Goal: Find specific page/section: Find specific page/section

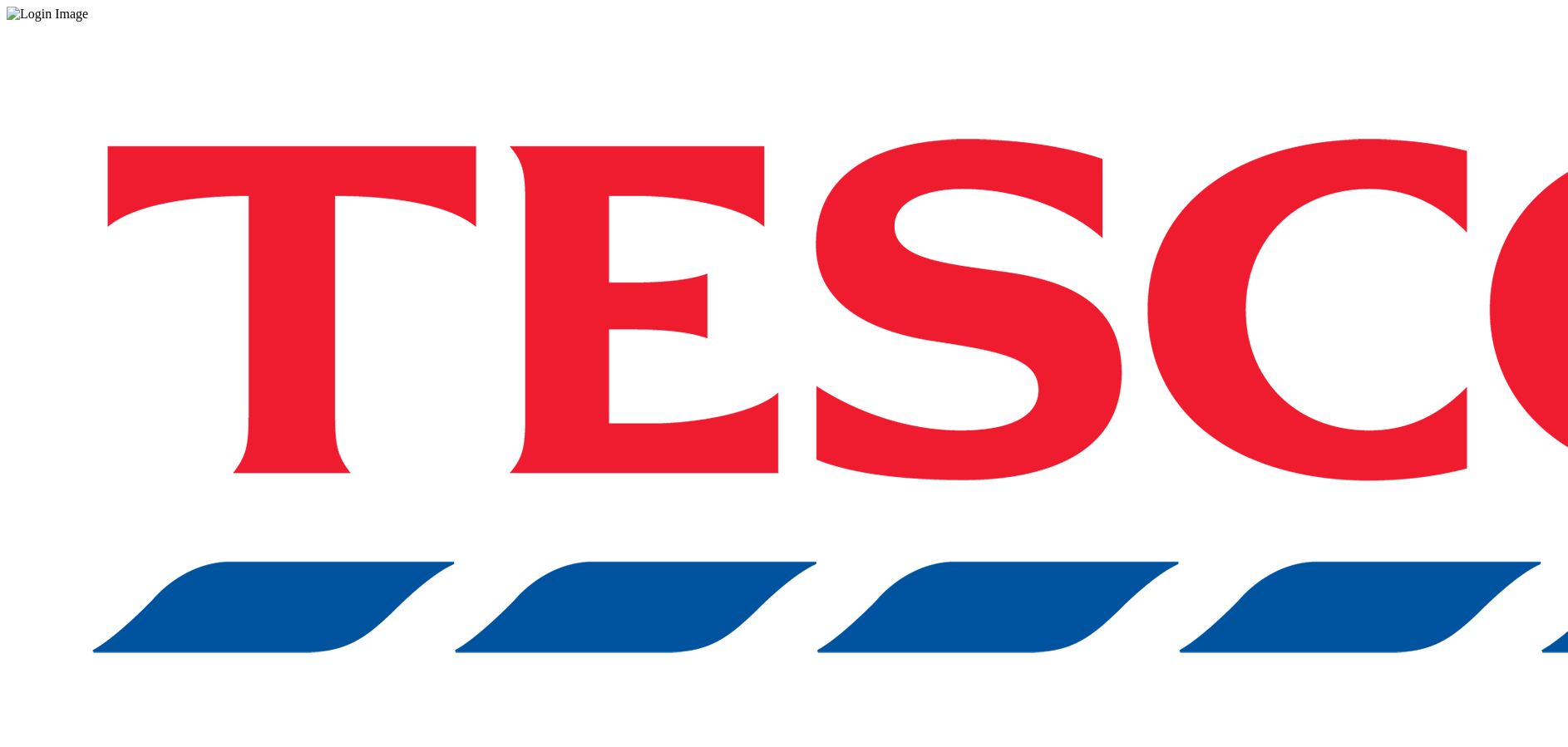
scroll to position [0, 1]
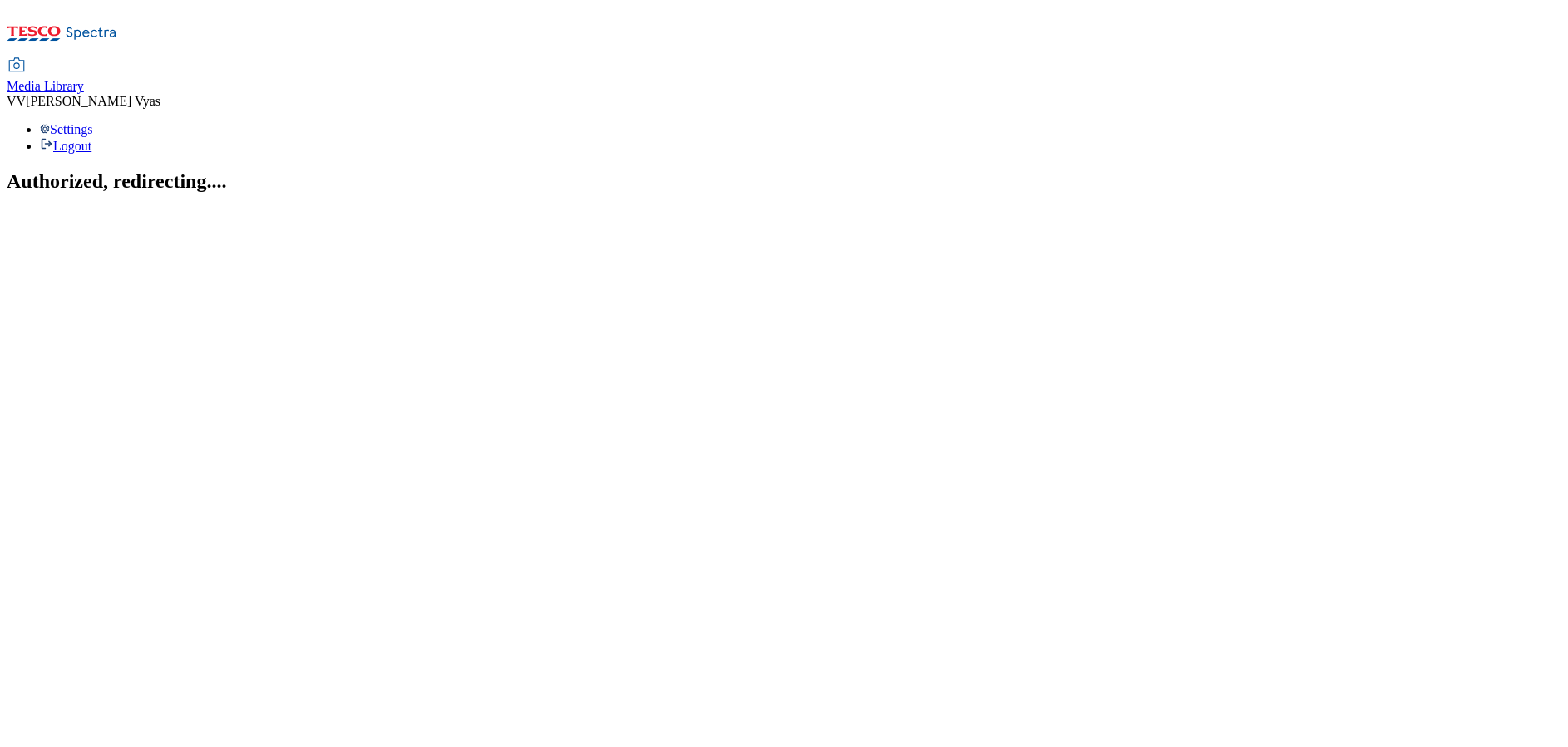
click at [84, 79] on span "Media Library" at bounding box center [46, 86] width 78 height 14
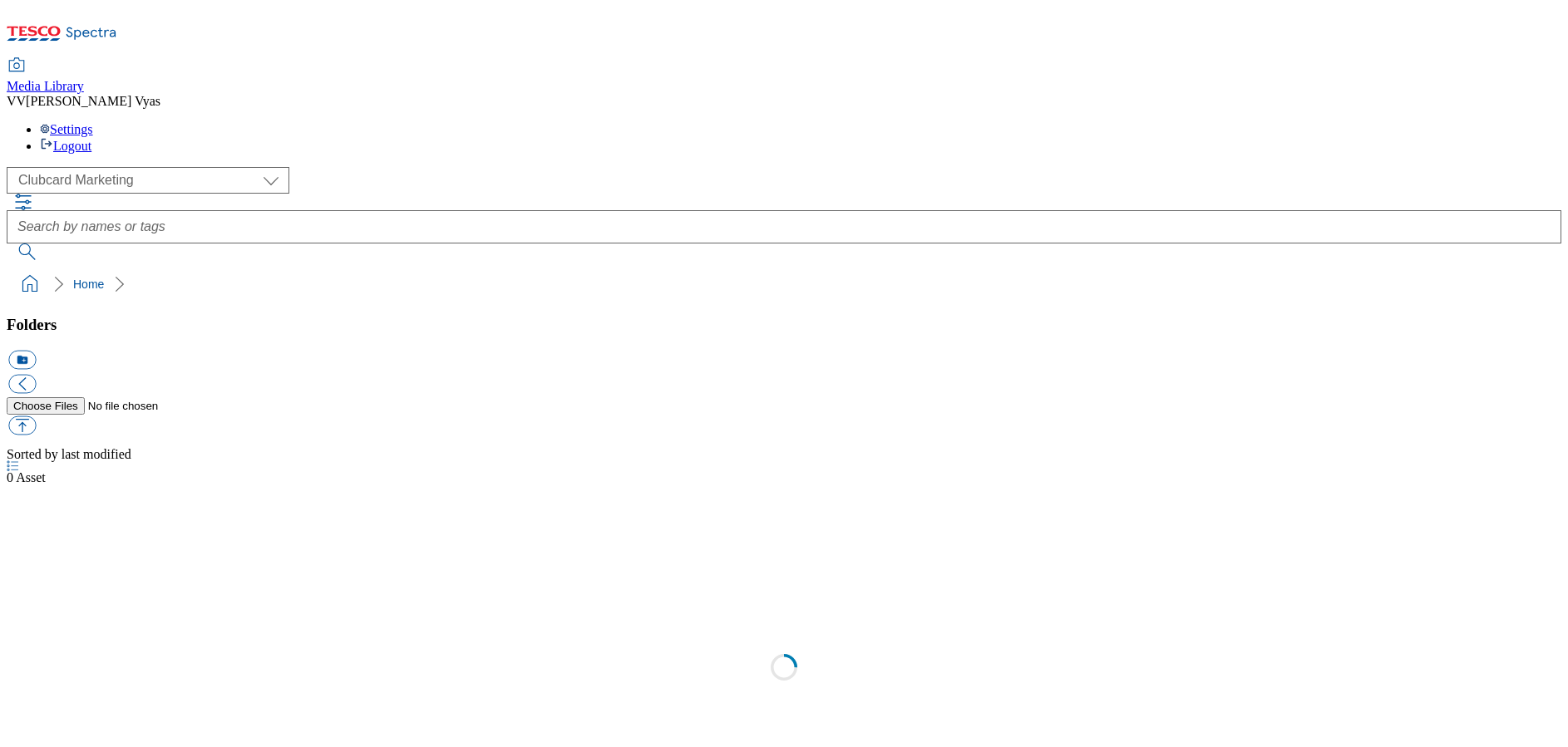
scroll to position [2, 0]
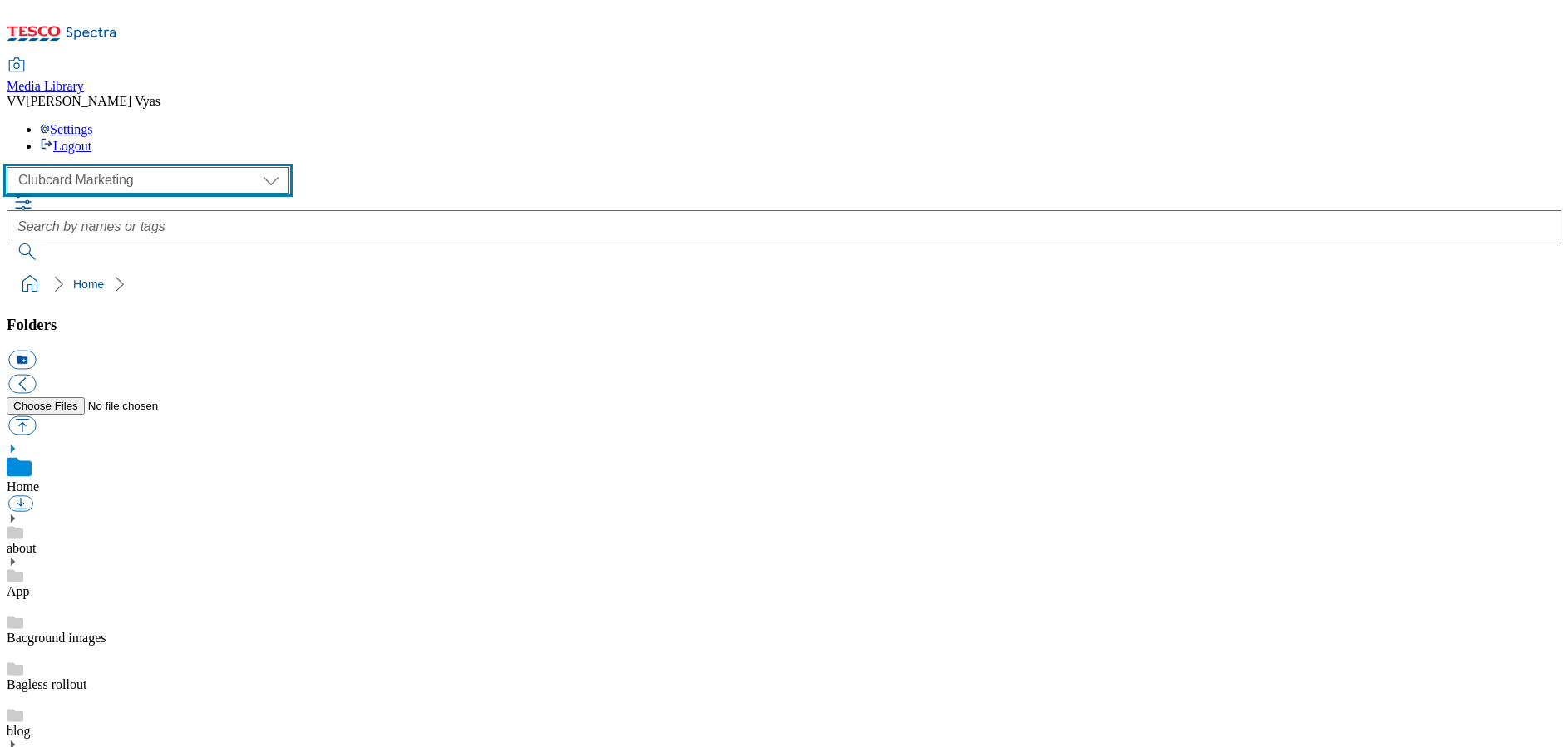
select select "flare-ghs-mktg"
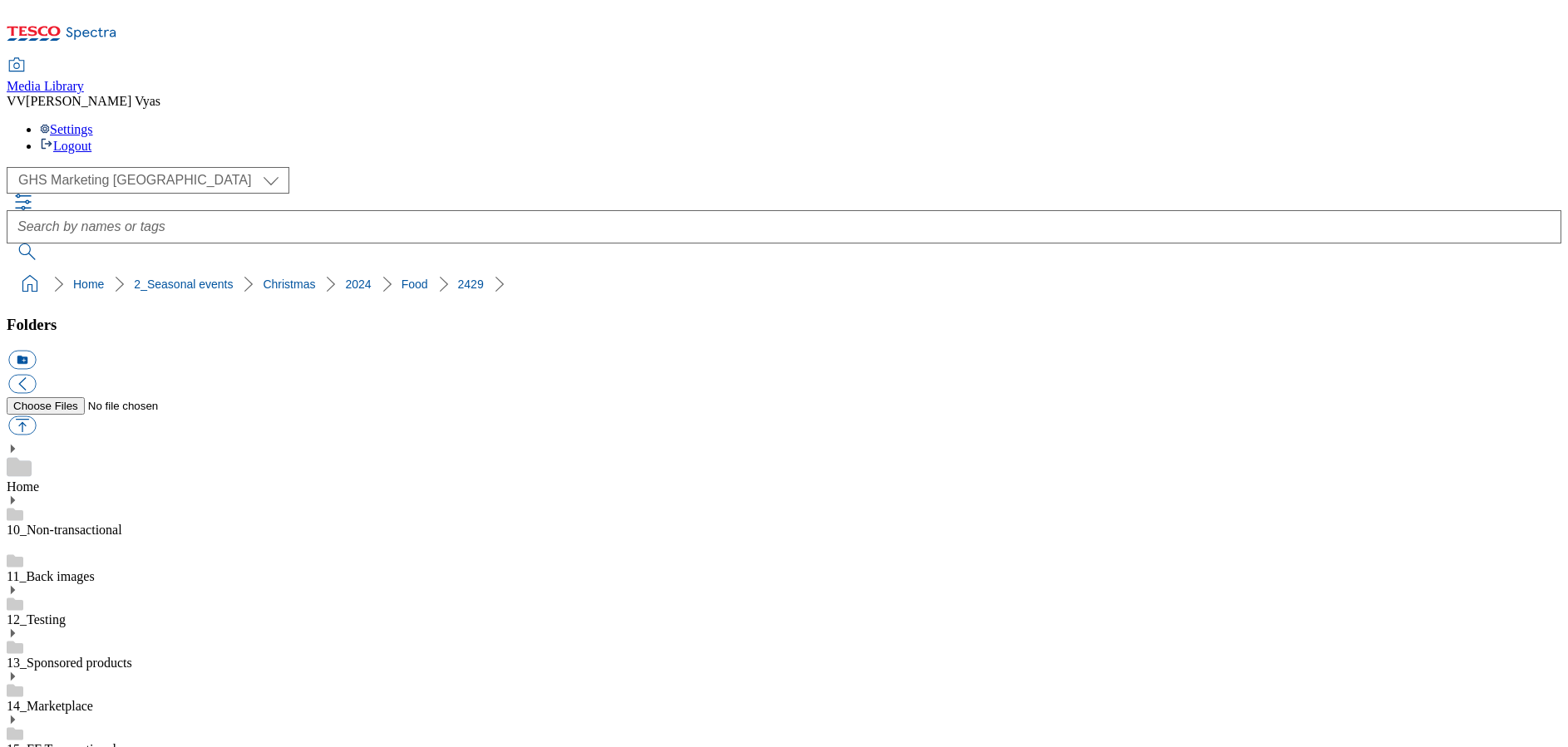
scroll to position [728, 0]
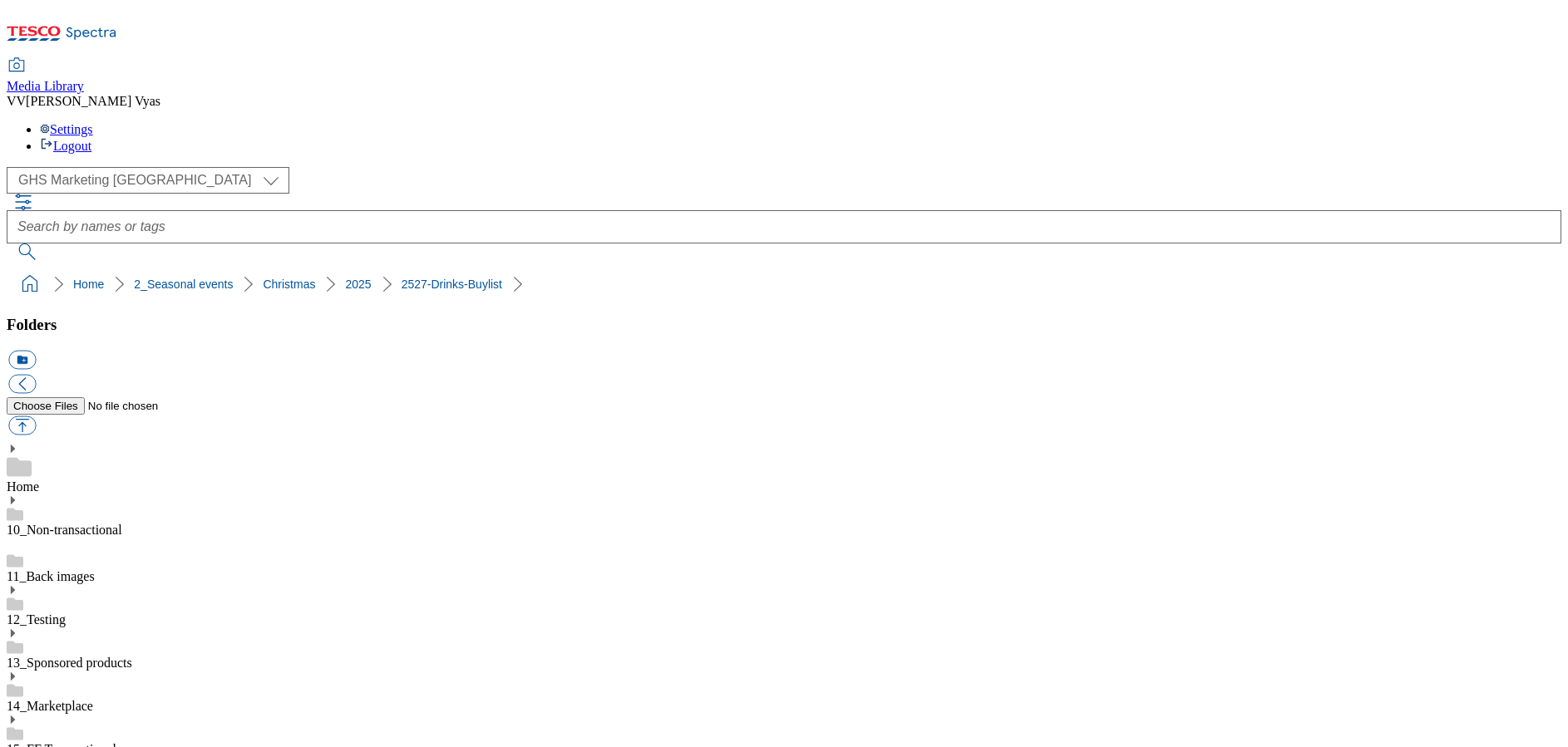
scroll to position [812, 0]
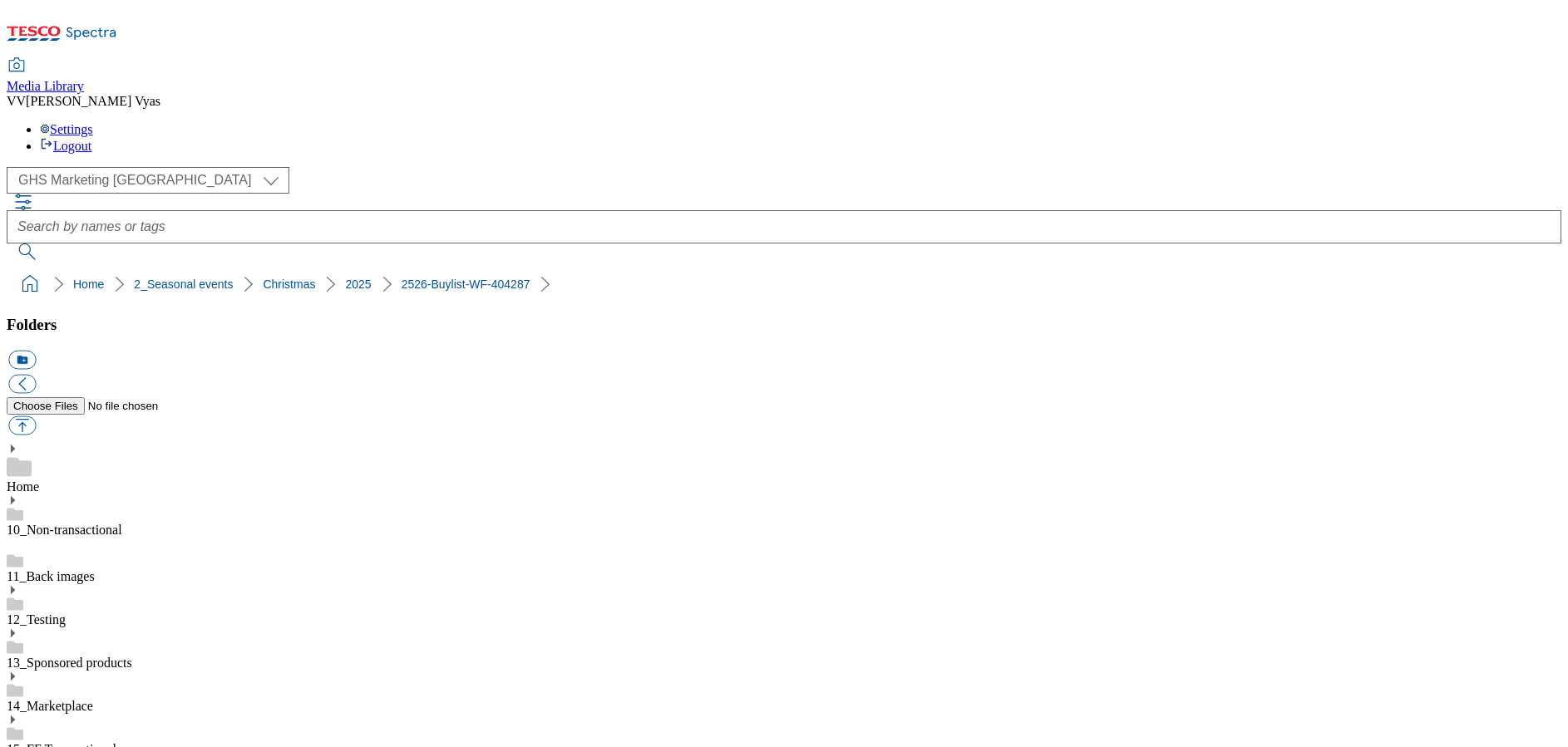
scroll to position [903, 0]
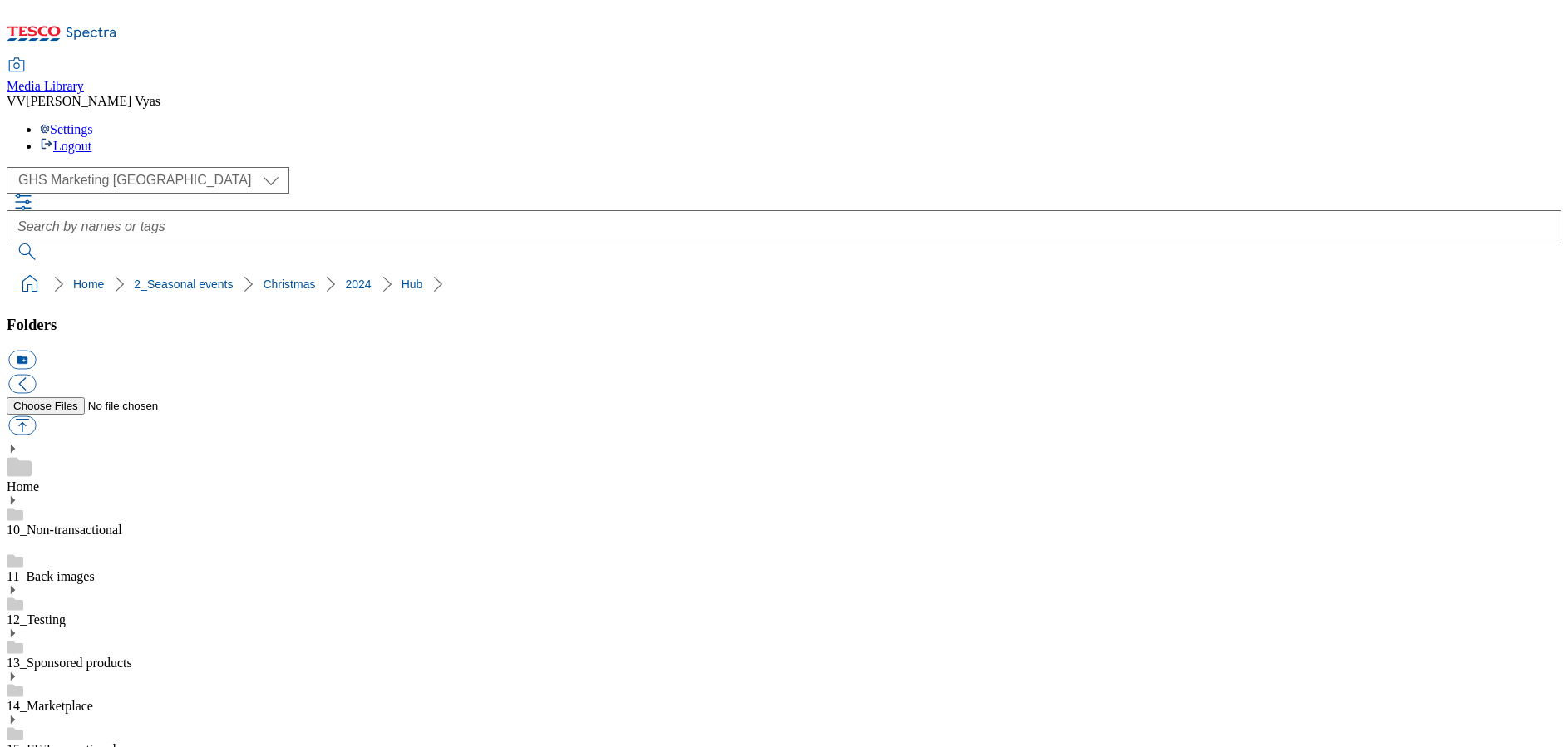
scroll to position [583, 0]
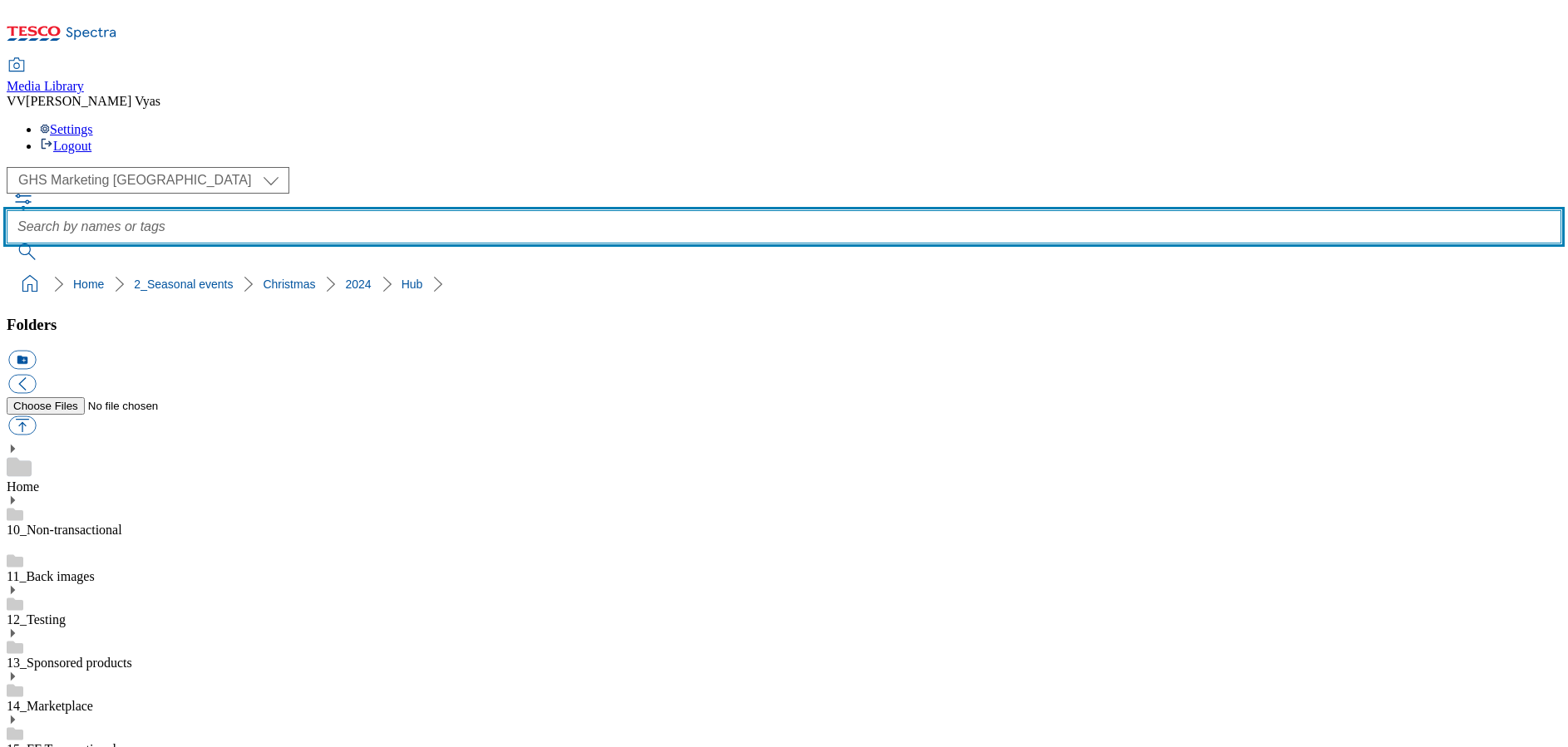
click at [804, 210] on input "text" at bounding box center [784, 226] width 1555 height 33
type input "soup"
click at [50, 244] on button "submit" at bounding box center [28, 252] width 43 height 17
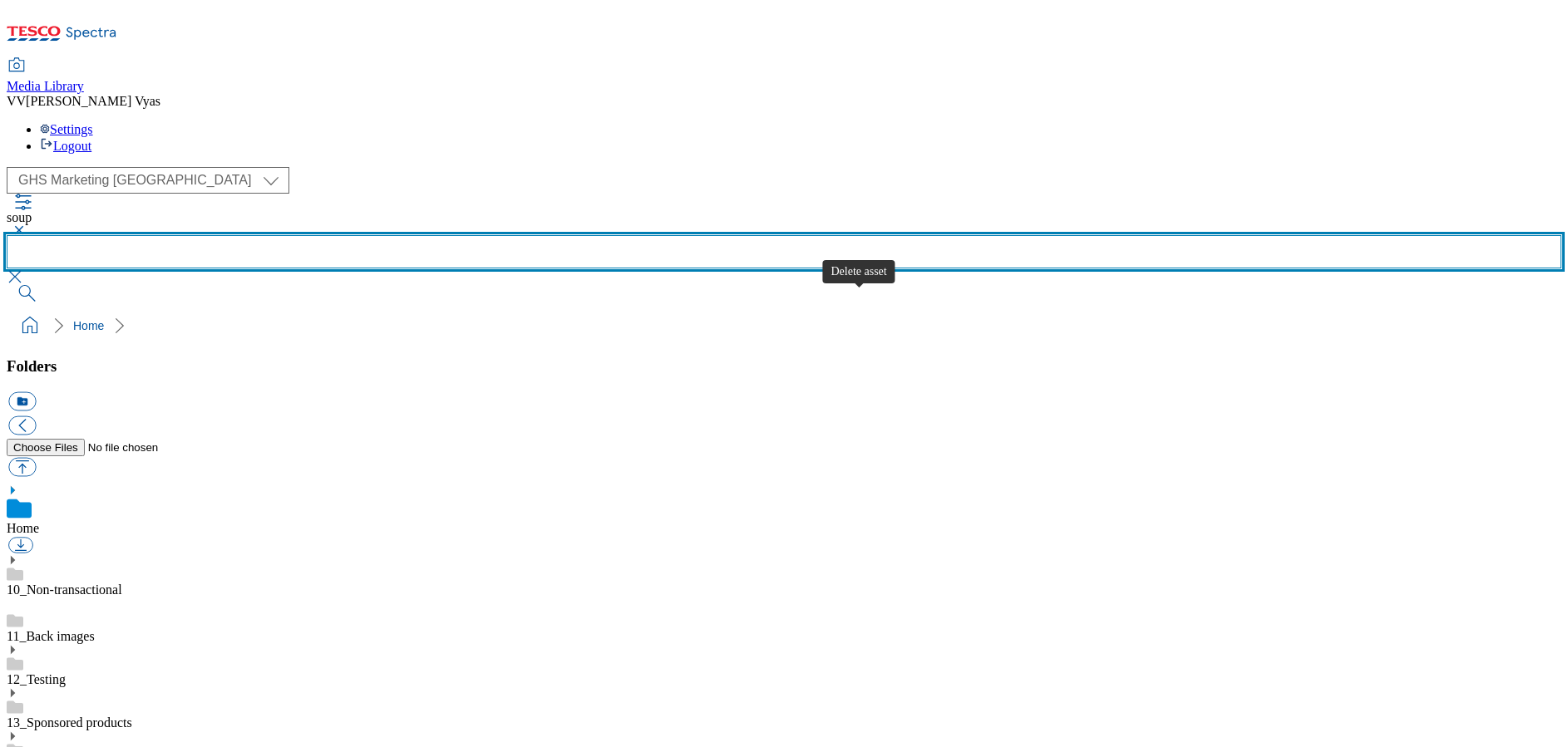
scroll to position [584, 0]
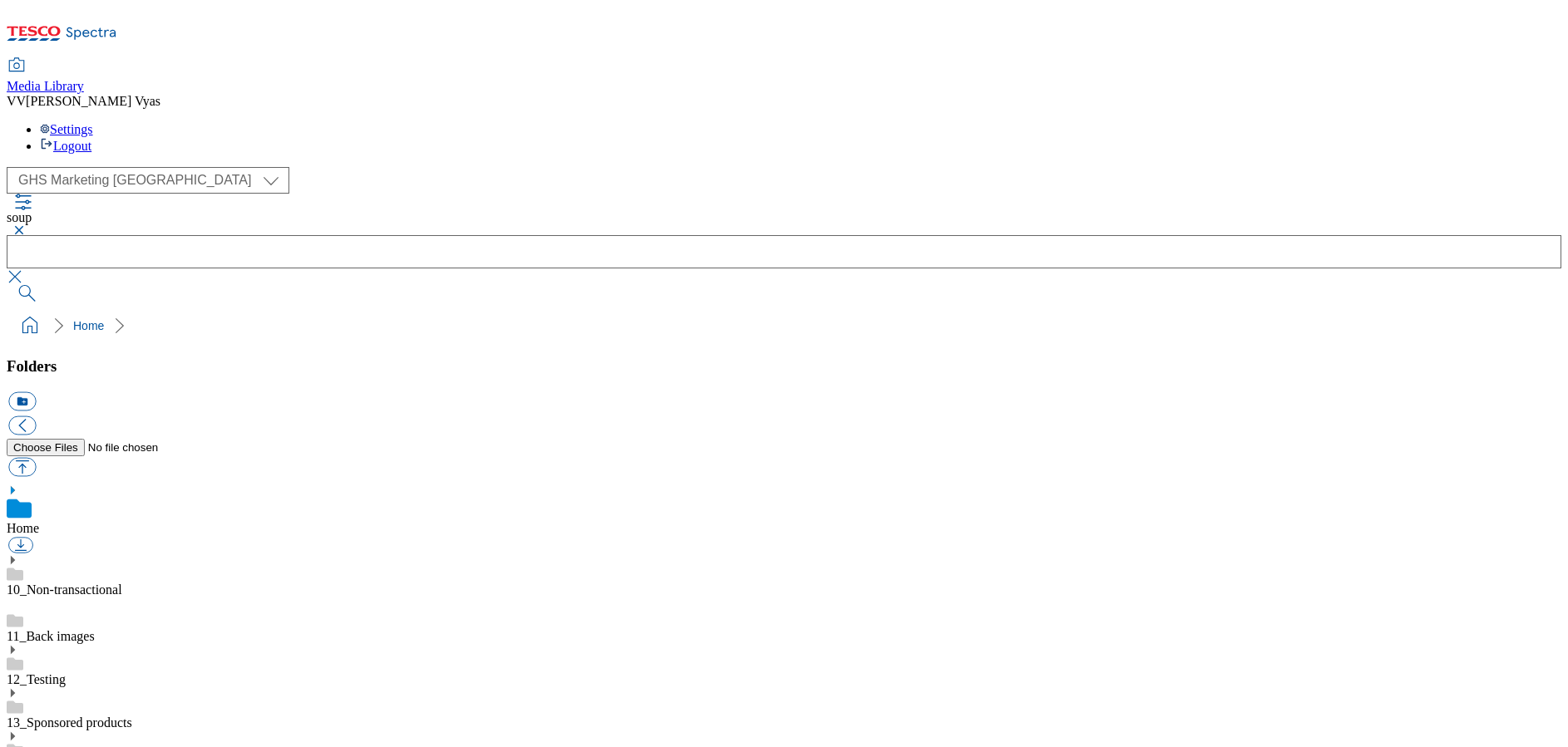
click at [27, 225] on button "button" at bounding box center [17, 230] width 20 height 10
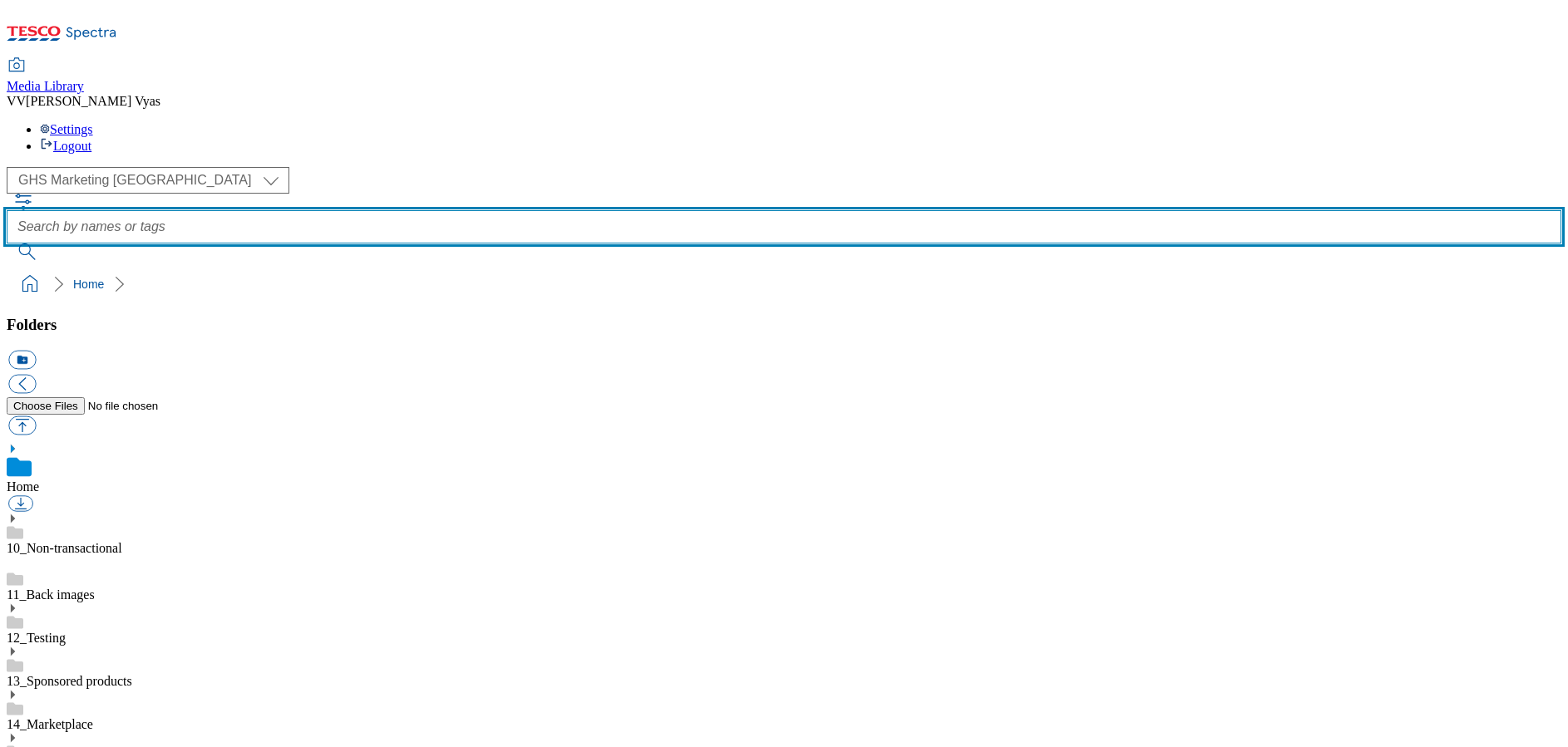
click at [580, 210] on input "text" at bounding box center [784, 226] width 1555 height 33
type input "potatos"
click at [50, 244] on button "submit" at bounding box center [28, 252] width 43 height 17
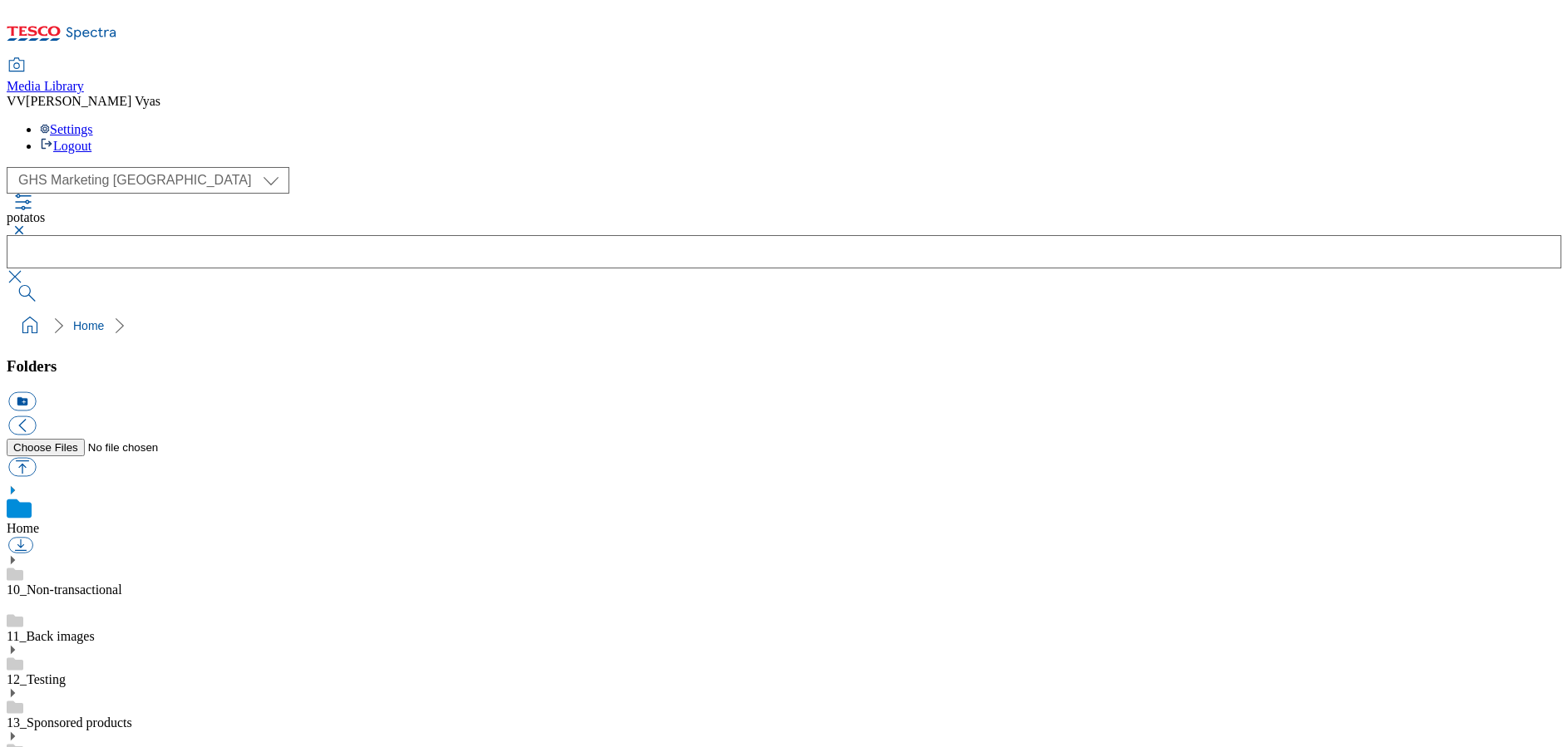
click at [27, 225] on button "button" at bounding box center [17, 230] width 20 height 10
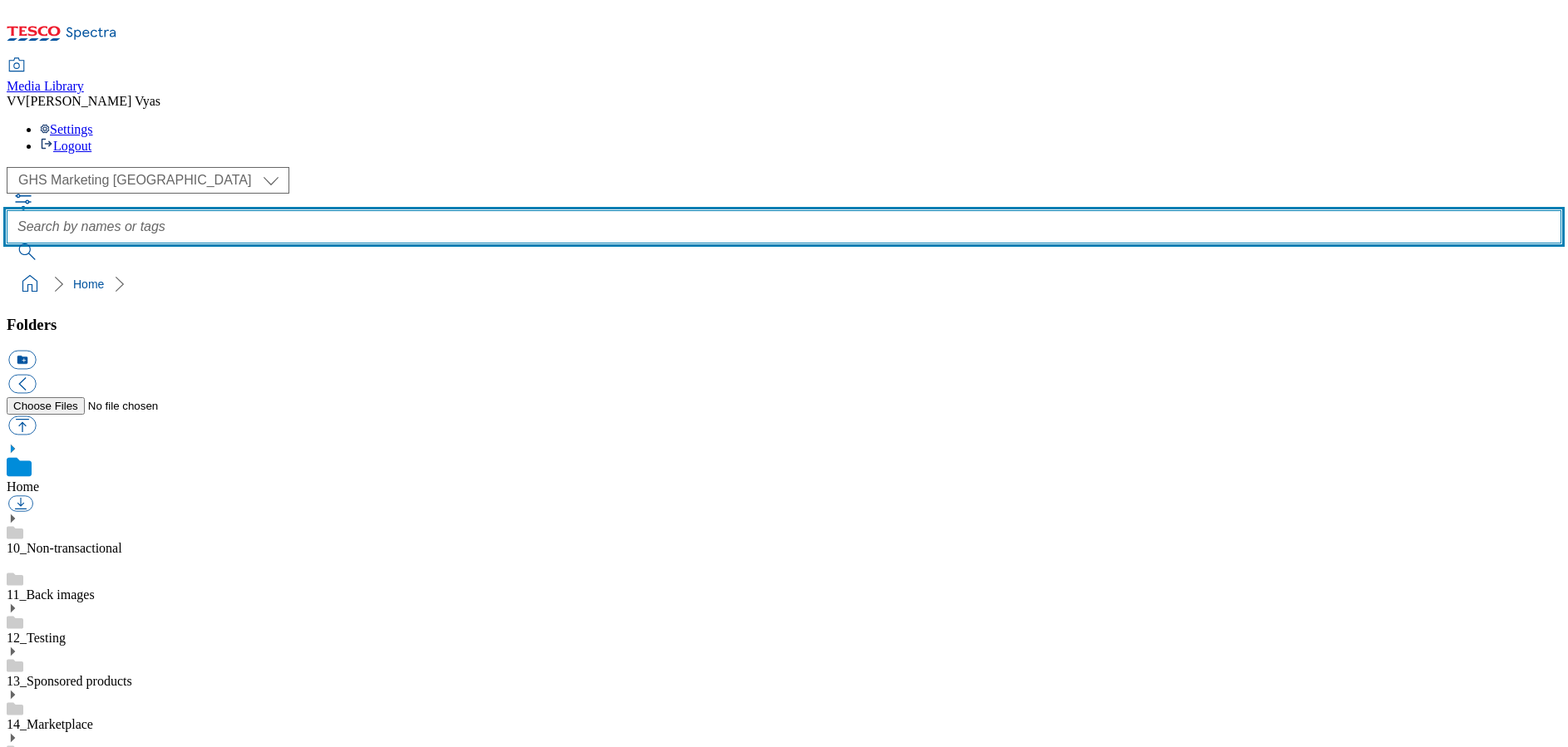
click at [591, 210] on input "text" at bounding box center [784, 226] width 1555 height 33
type input "roast potatos"
click at [50, 244] on button "submit" at bounding box center [28, 252] width 43 height 17
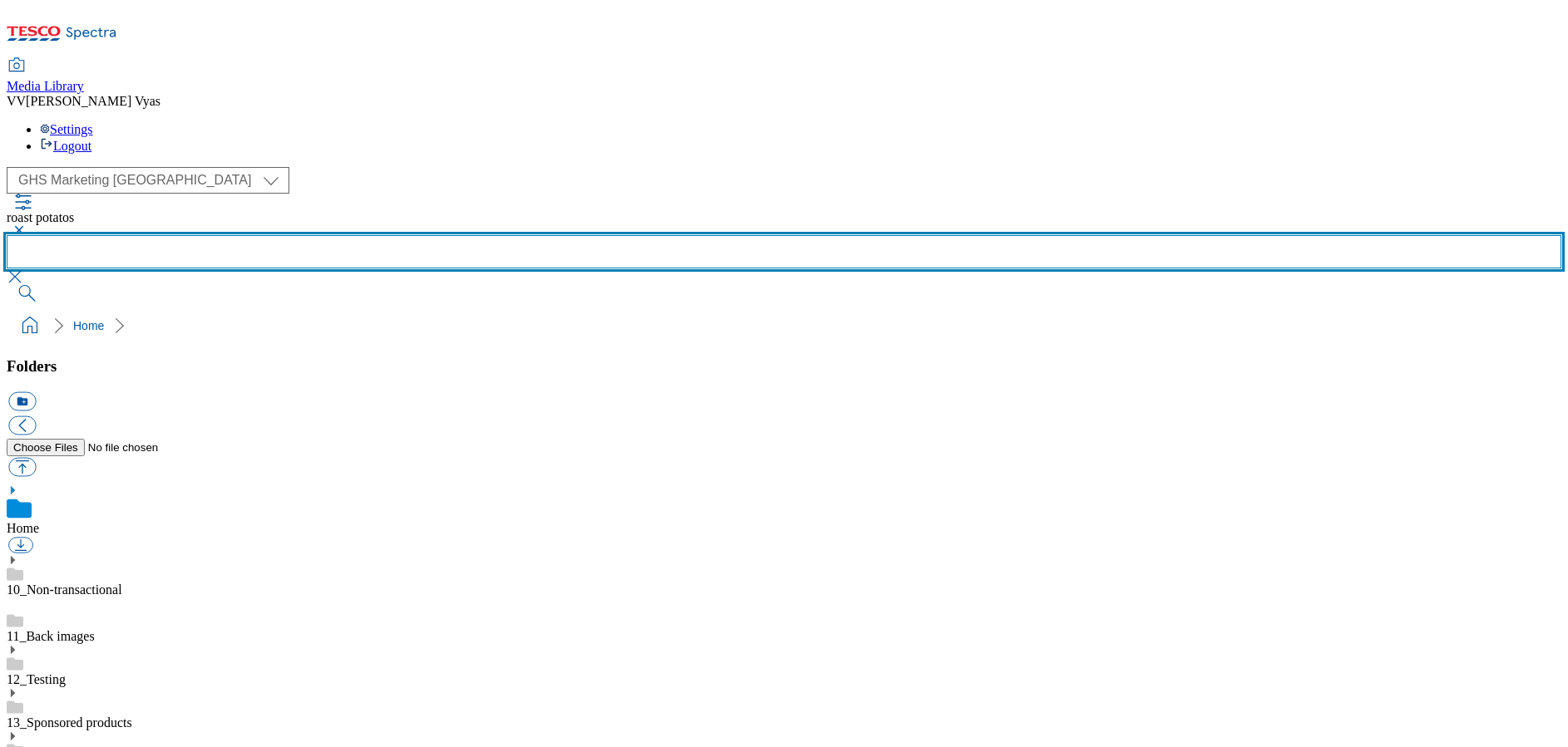
scroll to position [931, 0]
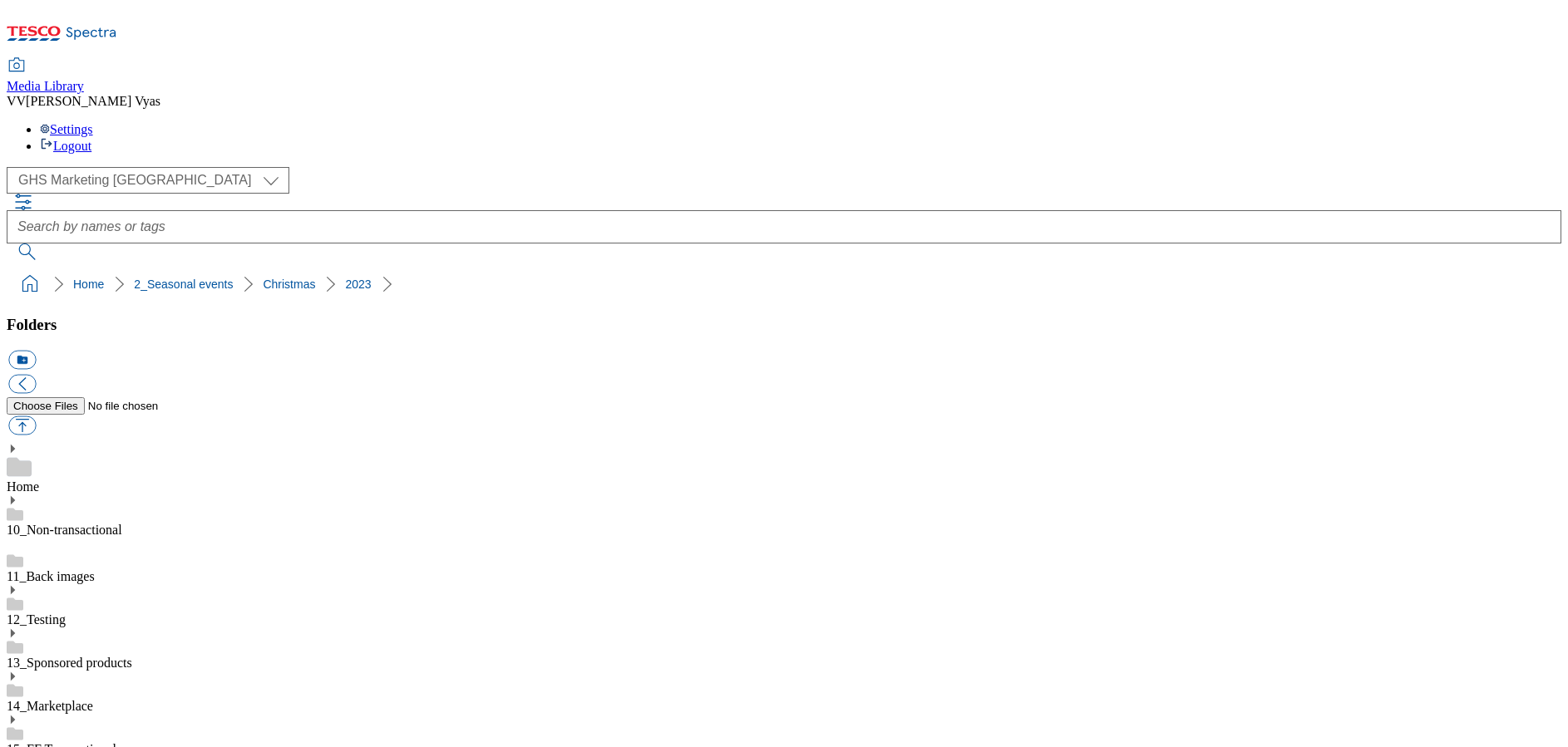
scroll to position [931, 0]
